Goal: Find specific page/section: Find specific page/section

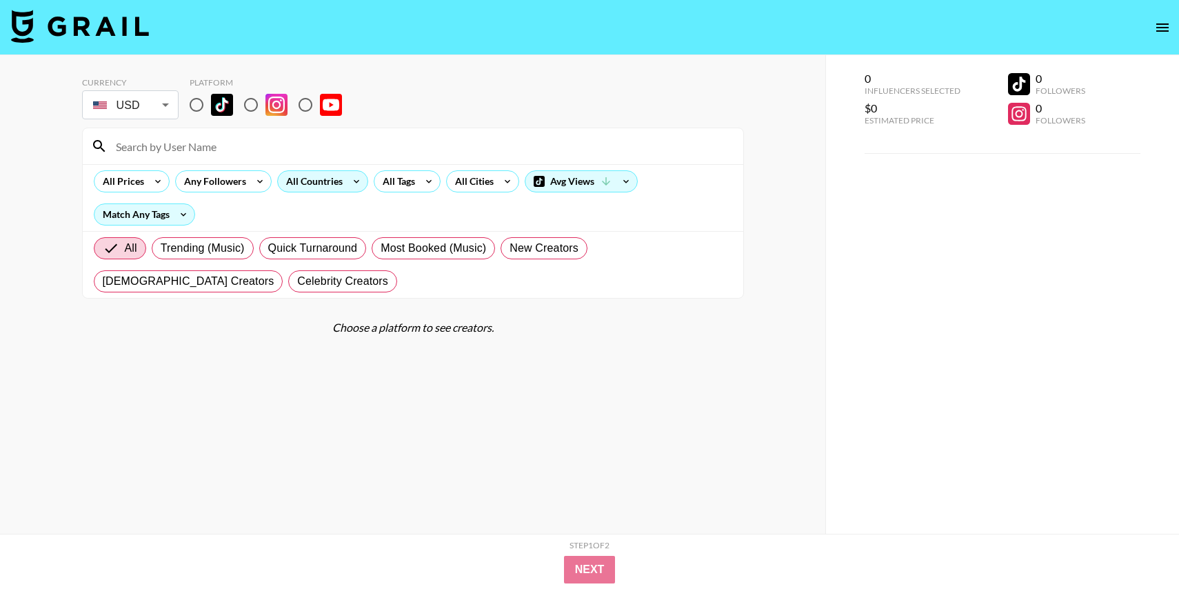
click at [327, 187] on div "All Countries" at bounding box center [312, 181] width 68 height 21
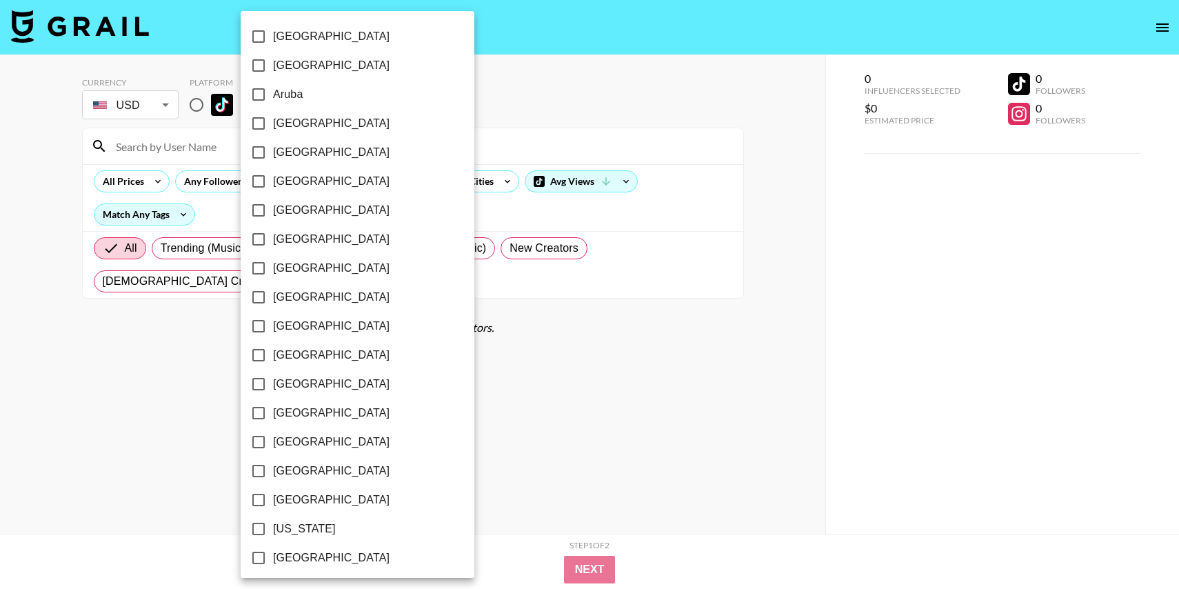
click at [294, 119] on span "[GEOGRAPHIC_DATA]" at bounding box center [331, 123] width 117 height 17
click at [273, 119] on input "[GEOGRAPHIC_DATA]" at bounding box center [258, 123] width 29 height 29
checkbox input "true"
click at [527, 80] on div at bounding box center [589, 294] width 1179 height 589
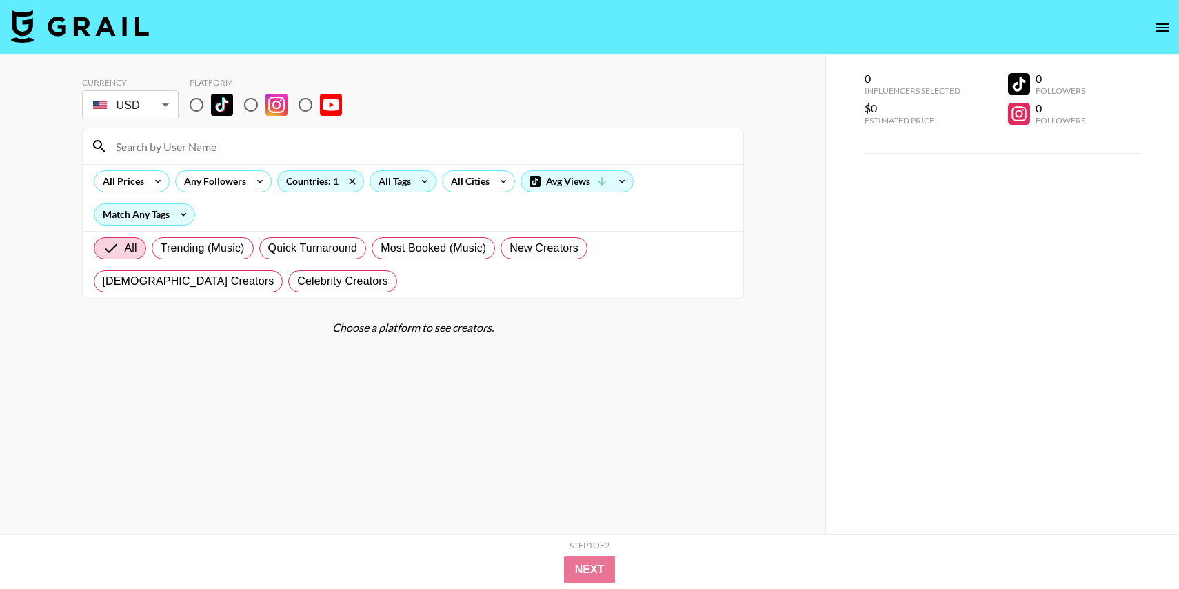
click at [400, 183] on div "All Tags" at bounding box center [391, 181] width 43 height 21
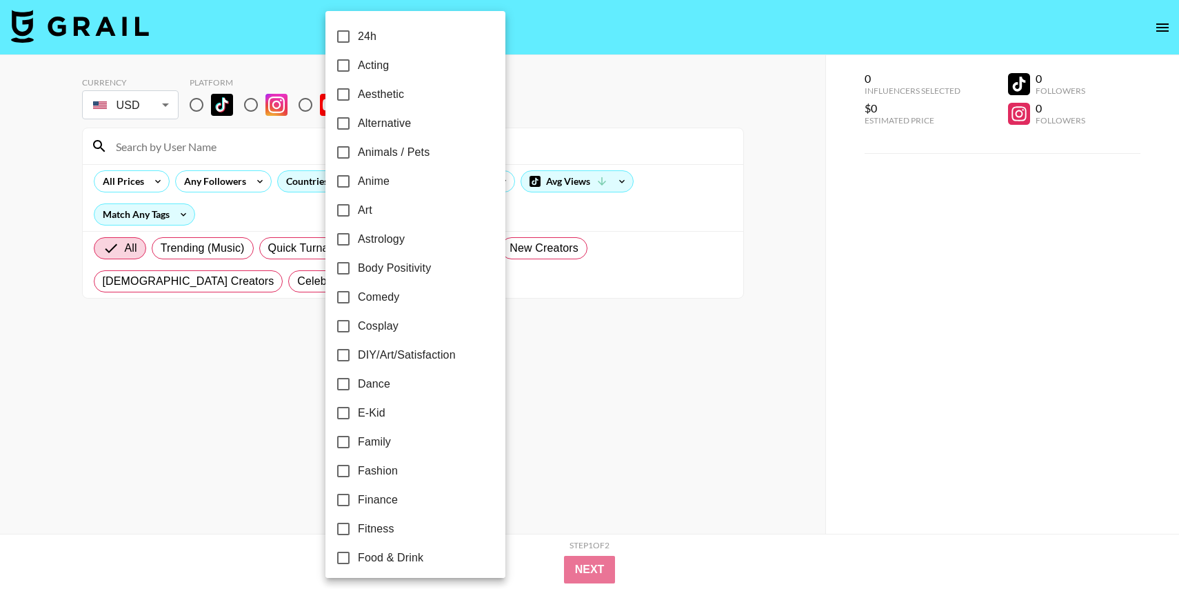
click at [376, 94] on span "Aesthetic" at bounding box center [381, 94] width 46 height 17
click at [358, 94] on input "Aesthetic" at bounding box center [343, 94] width 29 height 29
checkbox input "true"
click at [376, 121] on span "Alternative" at bounding box center [382, 123] width 53 height 17
click at [356, 121] on input "Alternative" at bounding box center [341, 123] width 29 height 29
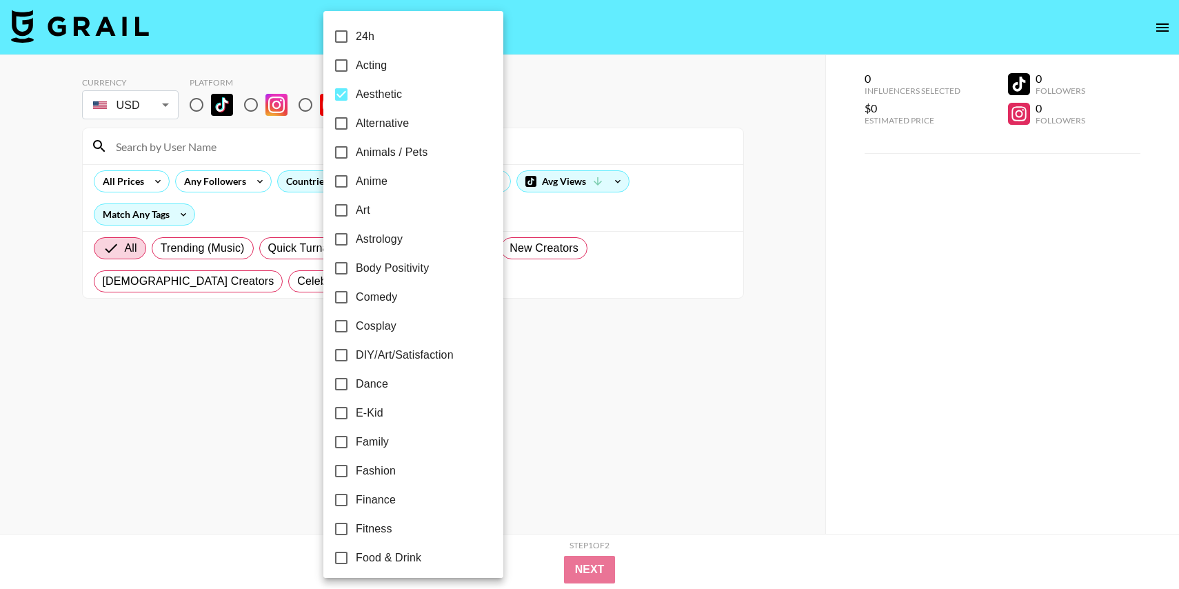
checkbox input "true"
click at [530, 293] on div at bounding box center [589, 294] width 1179 height 589
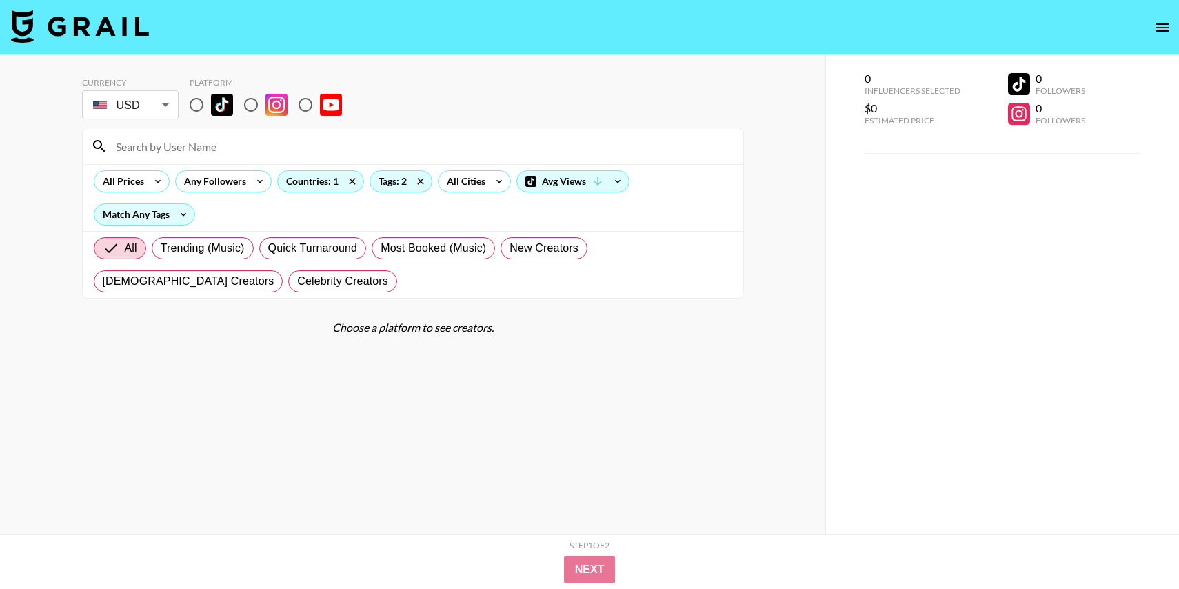
click at [196, 105] on input "radio" at bounding box center [196, 104] width 29 height 29
radio input "true"
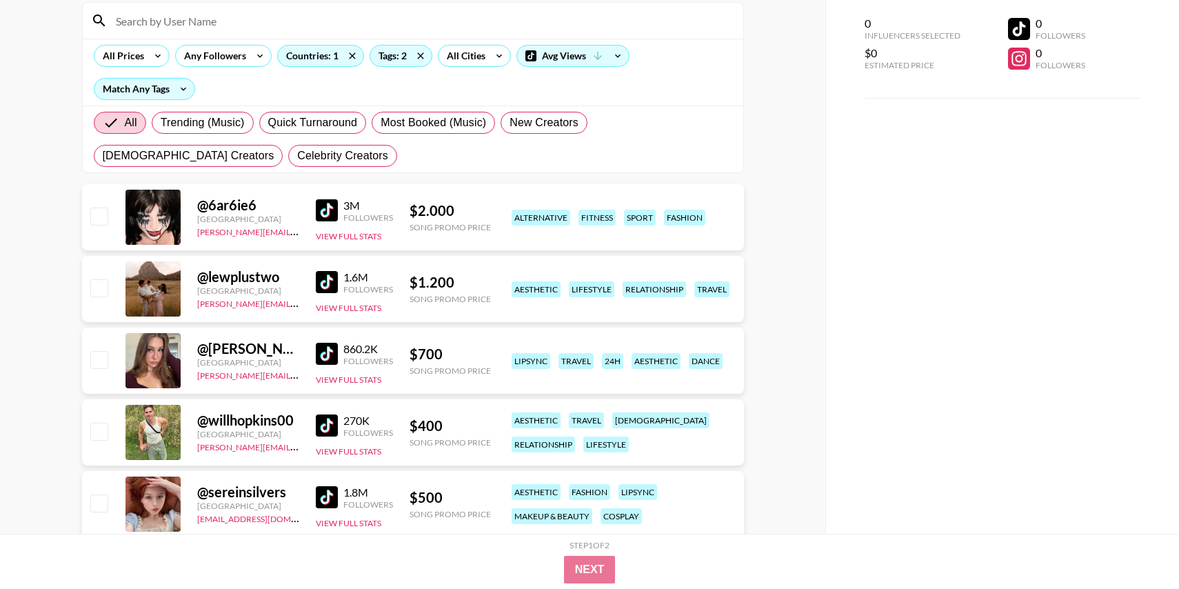
scroll to position [121, 0]
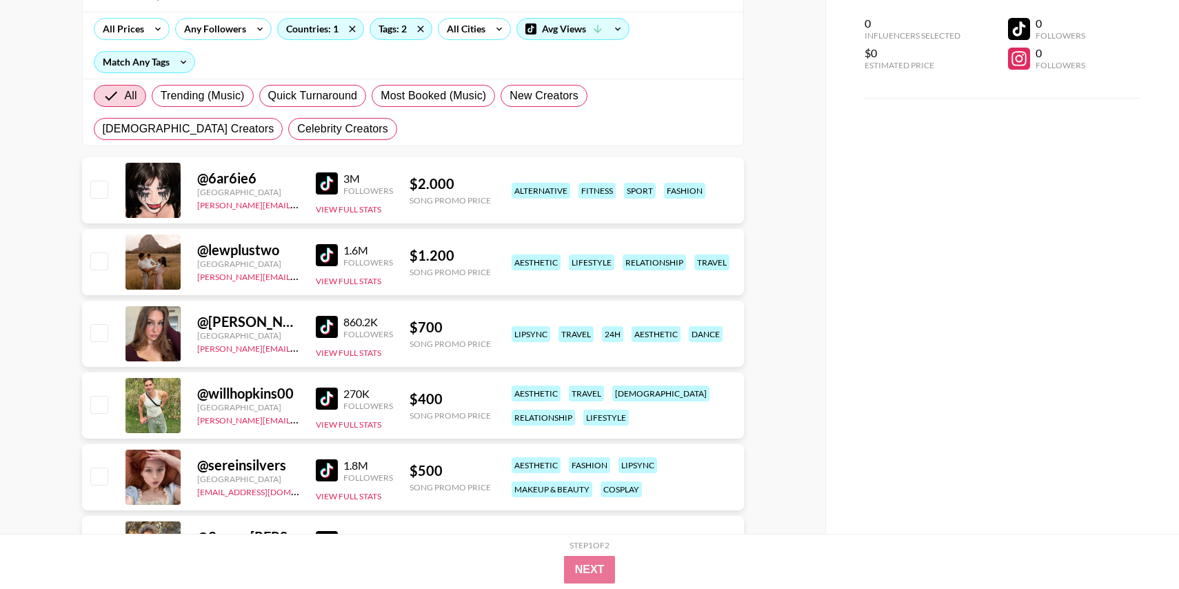
click at [327, 323] on img at bounding box center [327, 327] width 22 height 22
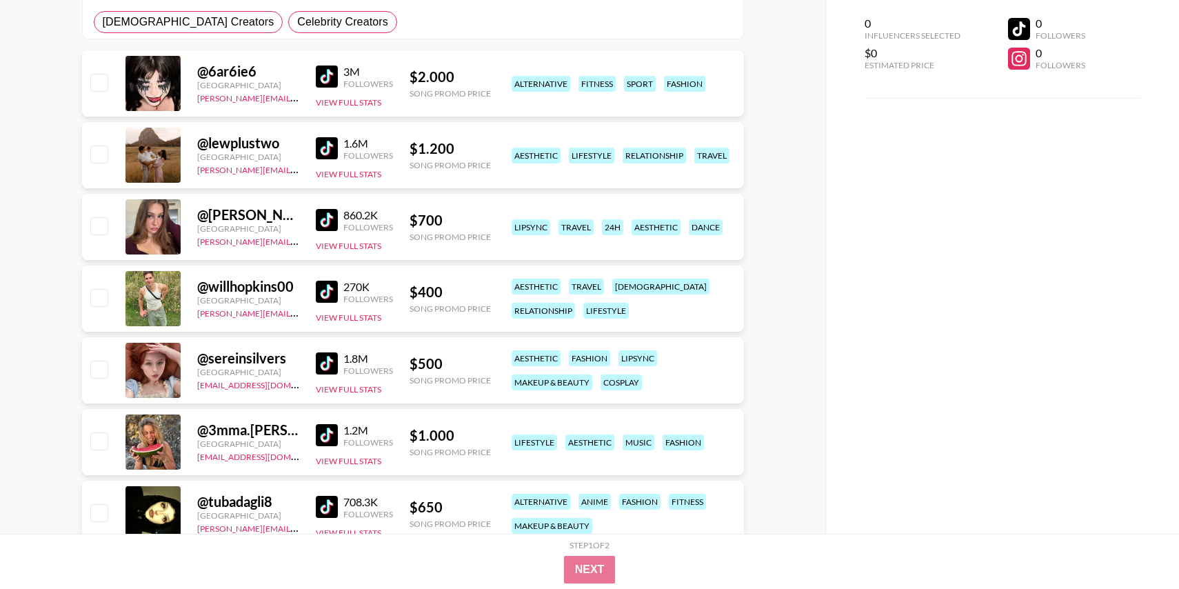
click at [320, 291] on img at bounding box center [327, 292] width 22 height 22
click at [330, 364] on img at bounding box center [327, 363] width 22 height 22
click at [325, 74] on img at bounding box center [327, 76] width 22 height 22
click at [322, 436] on img at bounding box center [327, 435] width 22 height 22
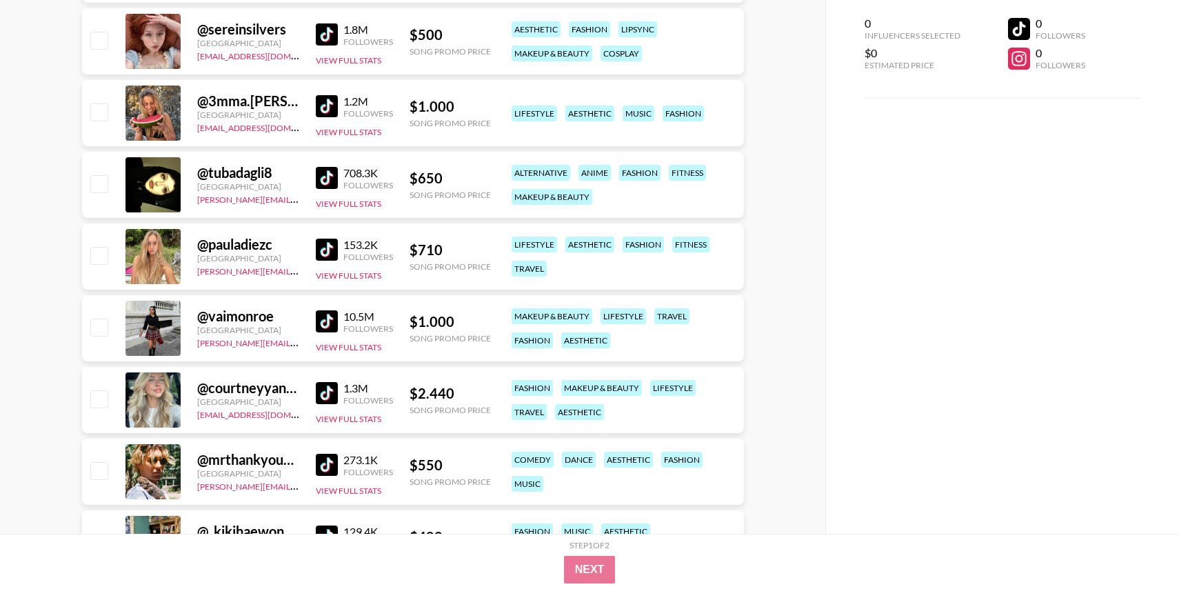
scroll to position [605, 0]
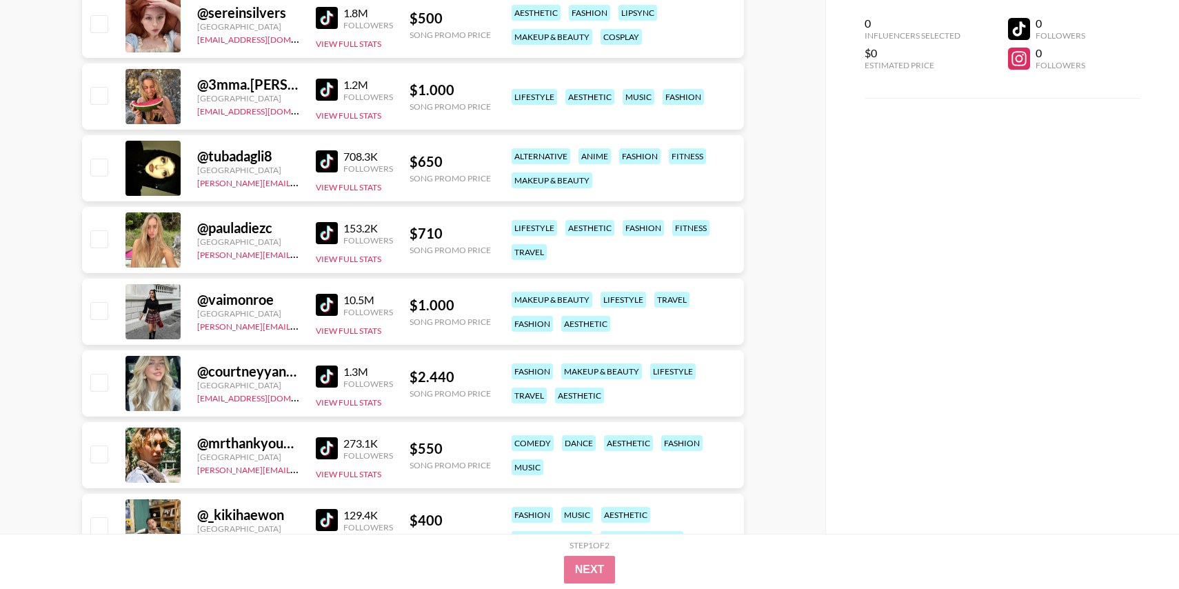
click at [317, 159] on img at bounding box center [327, 161] width 22 height 22
click at [321, 236] on img at bounding box center [327, 233] width 22 height 22
click at [322, 303] on img at bounding box center [327, 305] width 22 height 22
click at [327, 374] on img at bounding box center [327, 376] width 22 height 22
click at [324, 239] on img at bounding box center [327, 233] width 22 height 22
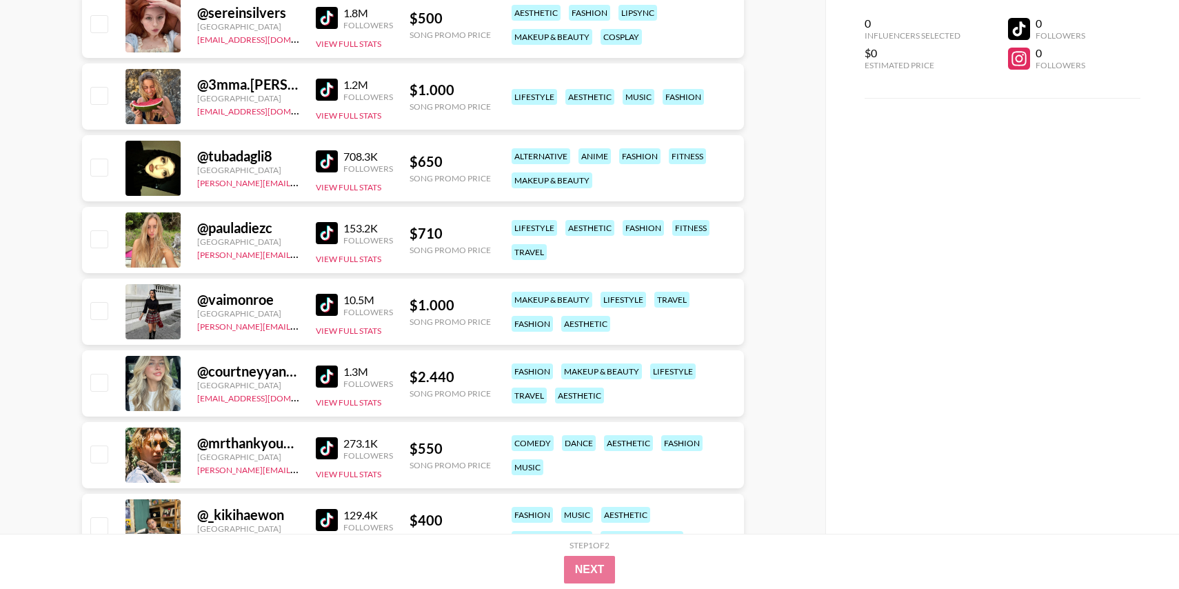
click at [323, 452] on img at bounding box center [327, 448] width 22 height 22
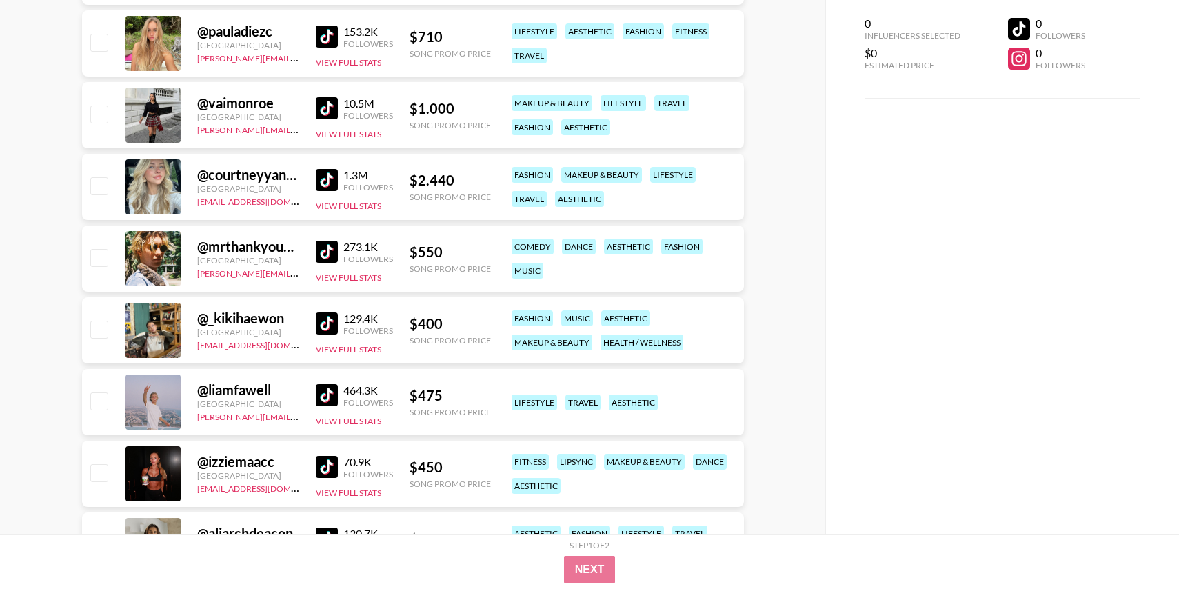
scroll to position [884, 0]
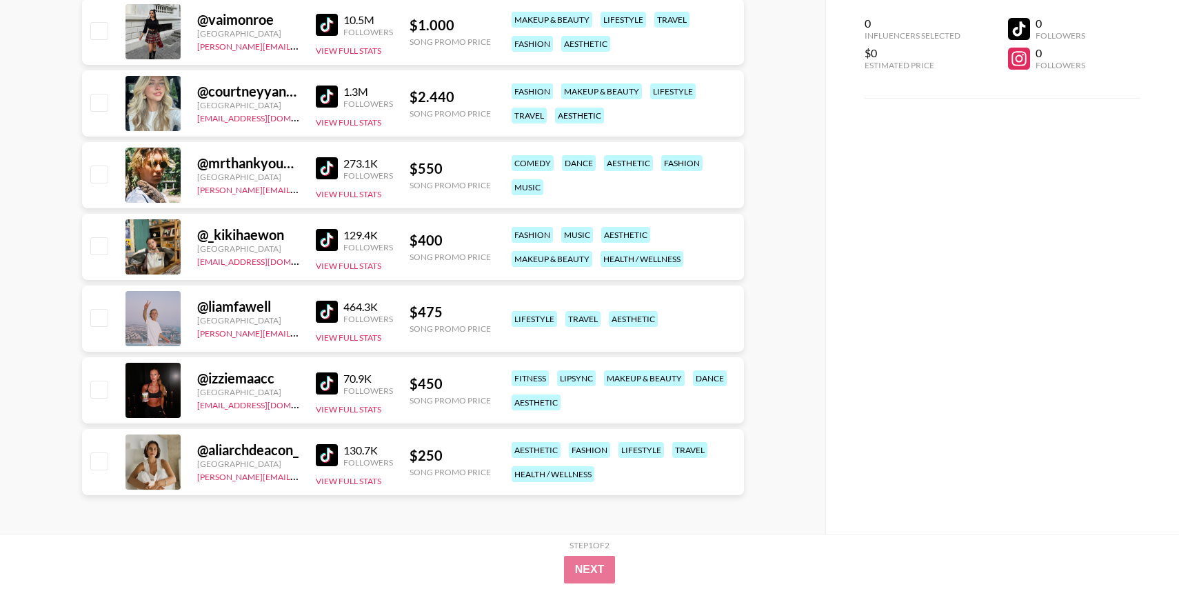
click at [327, 239] on img at bounding box center [327, 240] width 22 height 22
click at [334, 315] on img at bounding box center [327, 312] width 22 height 22
click at [332, 376] on img at bounding box center [327, 383] width 22 height 22
click at [323, 449] on img at bounding box center [327, 455] width 22 height 22
